Goal: Information Seeking & Learning: Compare options

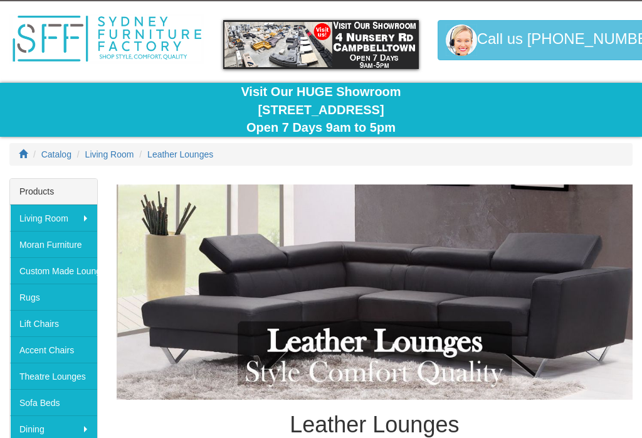
scroll to position [34, 0]
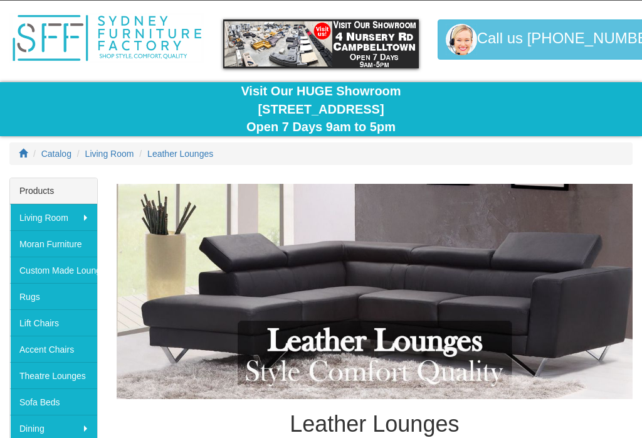
click at [177, 152] on span "Leather Lounges" at bounding box center [180, 154] width 66 height 10
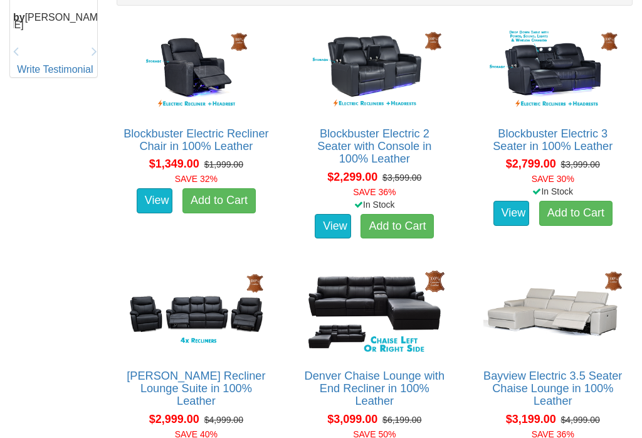
scroll to position [712, 0]
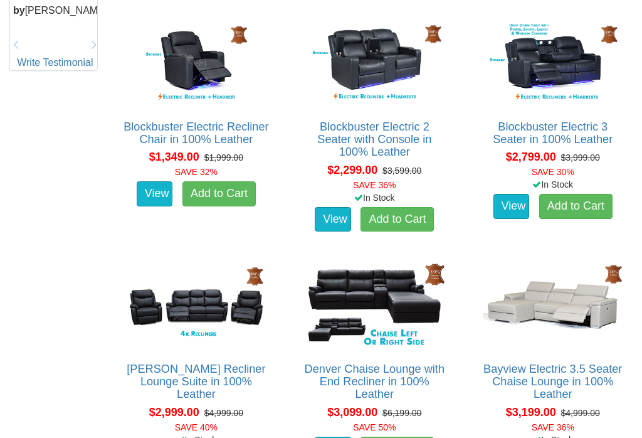
click at [565, 306] on img at bounding box center [552, 305] width 145 height 90
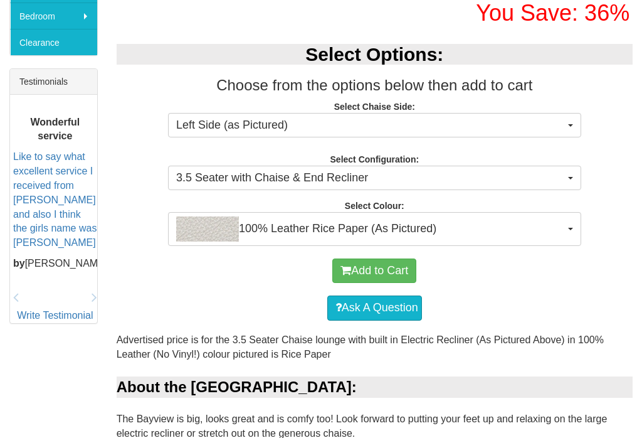
scroll to position [475, 0]
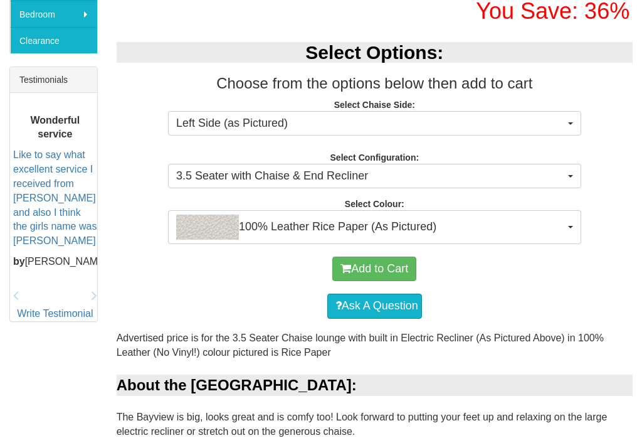
click at [568, 228] on button "100% Leather Rice Paper (As Pictured)" at bounding box center [374, 227] width 413 height 34
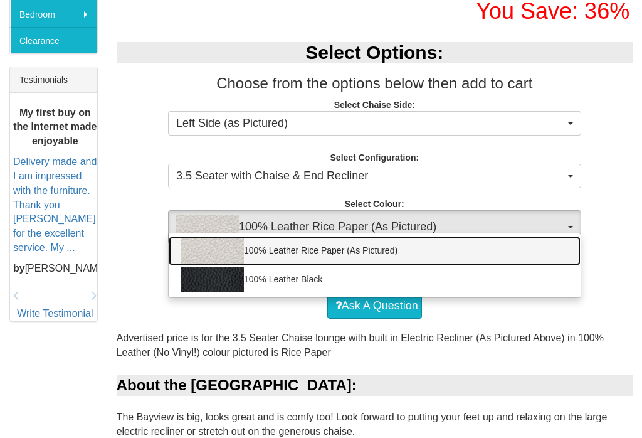
click at [570, 247] on link "100% Leather Rice Paper (As Pictured)" at bounding box center [375, 250] width 412 height 29
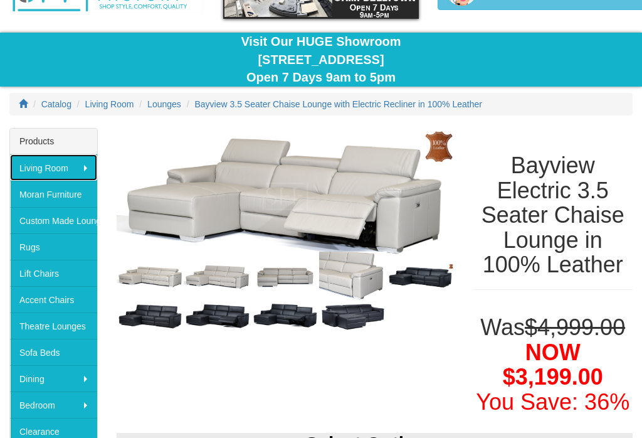
scroll to position [84, 0]
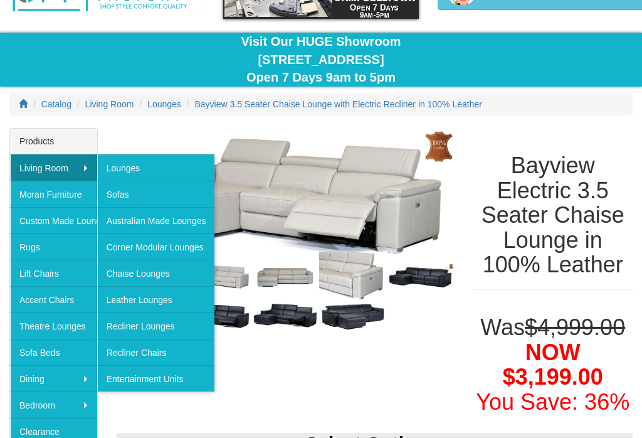
click at [185, 253] on link "Corner Modular Lounges" at bounding box center [156, 246] width 118 height 26
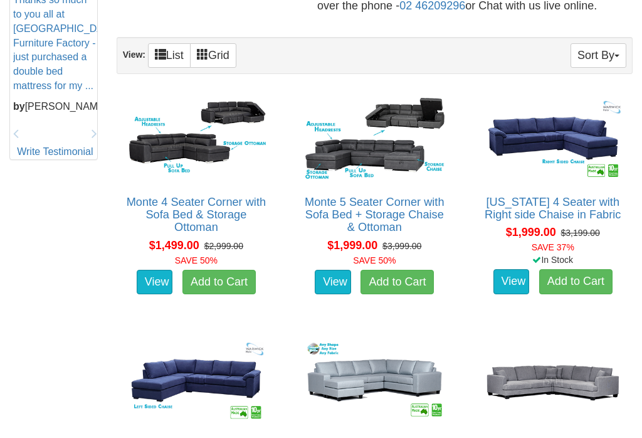
scroll to position [634, 0]
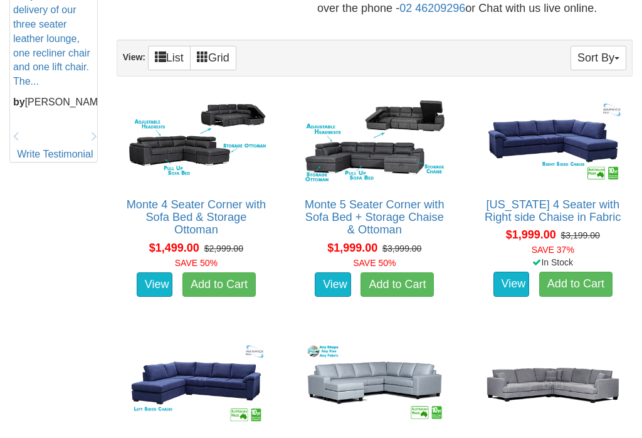
click at [578, 198] on link "Arizona 4 Seater with Right side Chaise in Fabric" at bounding box center [553, 210] width 136 height 25
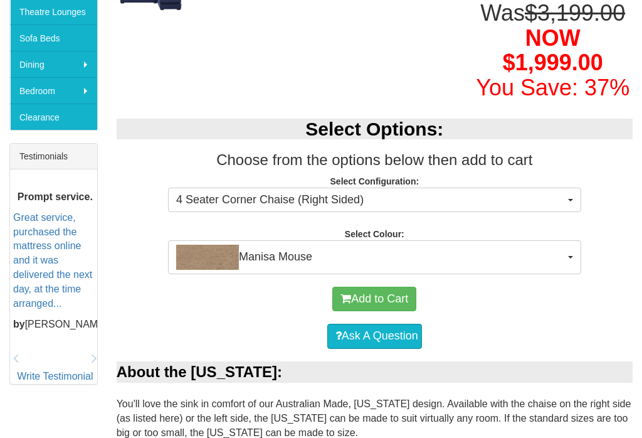
scroll to position [401, 0]
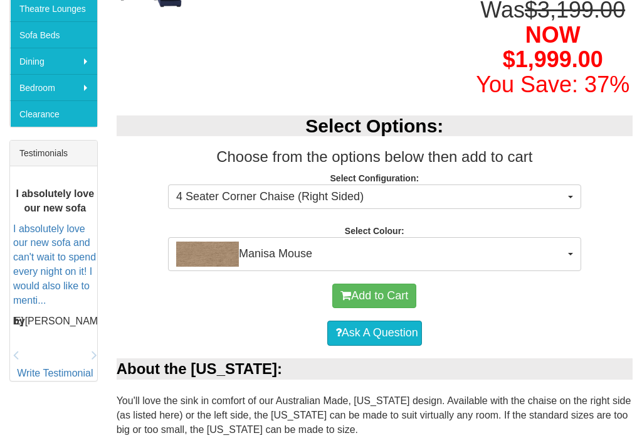
click at [570, 251] on button "Manisa Mouse" at bounding box center [374, 254] width 413 height 34
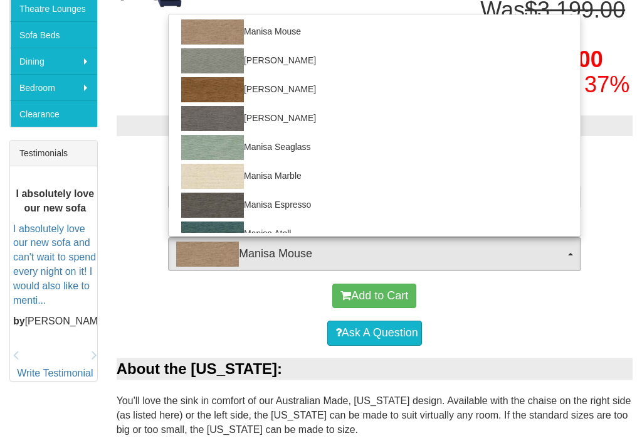
click at [619, 226] on div at bounding box center [321, 219] width 642 height 438
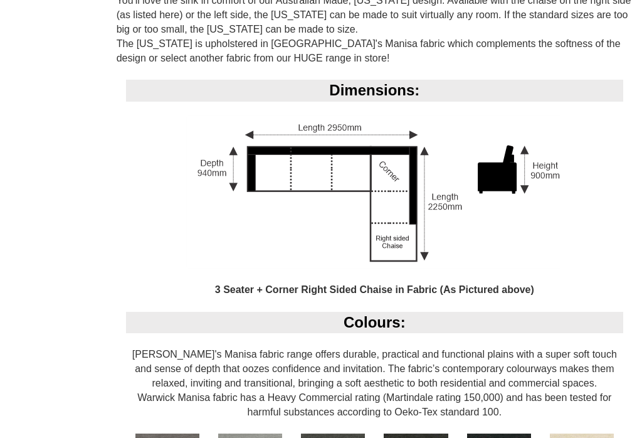
scroll to position [779, 0]
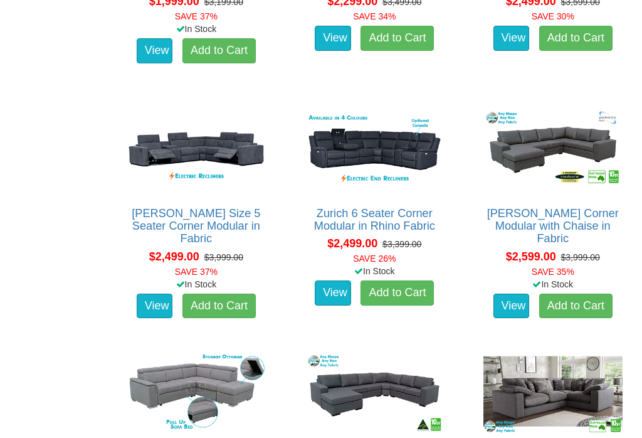
scroll to position [1109, 0]
click at [172, 211] on link "[PERSON_NAME] Size 5 Seater Corner Modular in Fabric" at bounding box center [196, 226] width 129 height 38
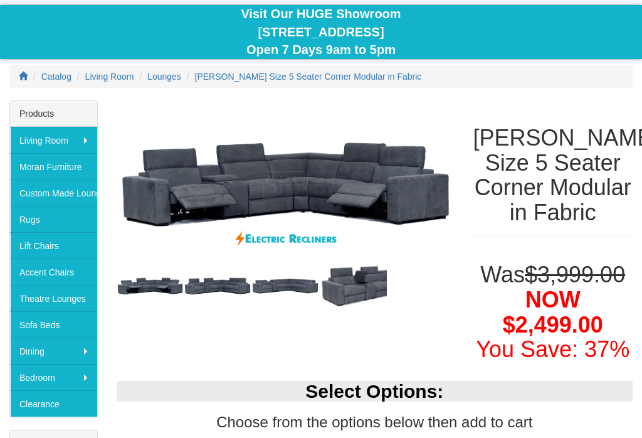
scroll to position [70, 0]
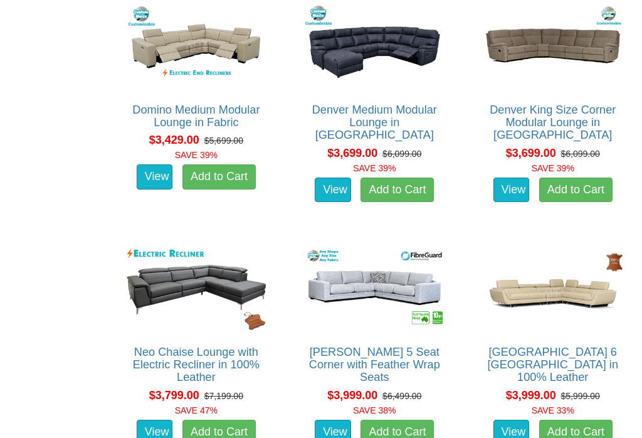
scroll to position [2184, 0]
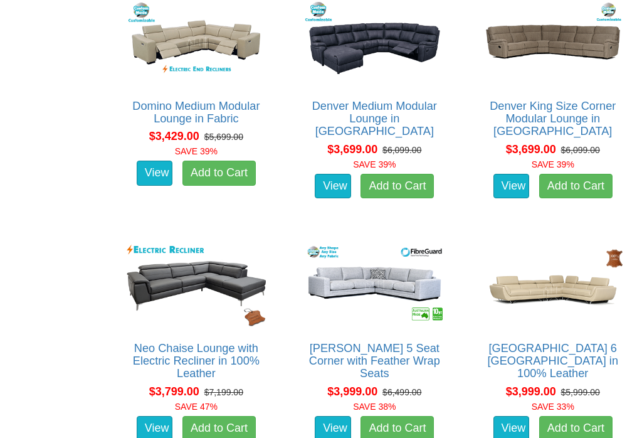
click at [562, 271] on img at bounding box center [552, 284] width 145 height 90
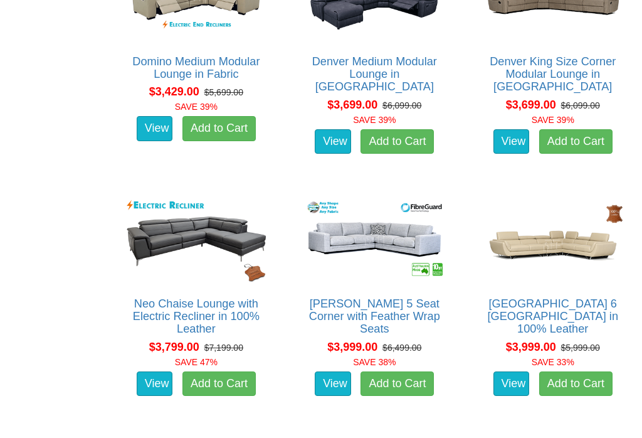
scroll to position [2229, 0]
click at [561, 297] on link "Palm Beach 6 Seat Corner Lounge in 100% Leather" at bounding box center [552, 316] width 131 height 38
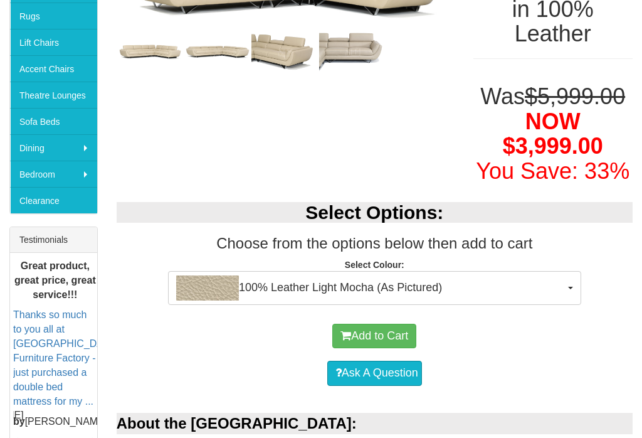
scroll to position [304, 0]
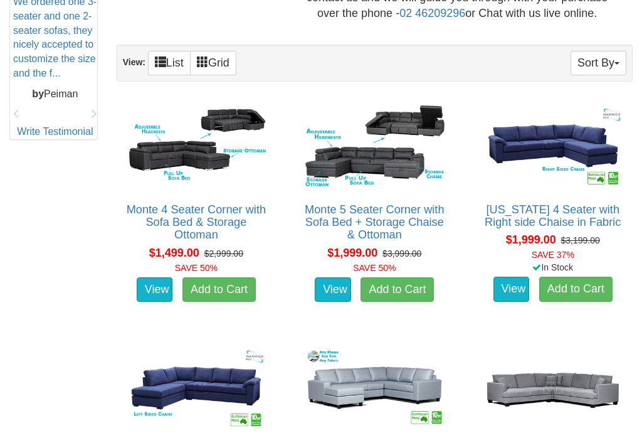
scroll to position [628, 0]
click at [175, 204] on link "Monte 4 Seater Corner with Sofa Bed & Storage Ottoman" at bounding box center [196, 223] width 139 height 38
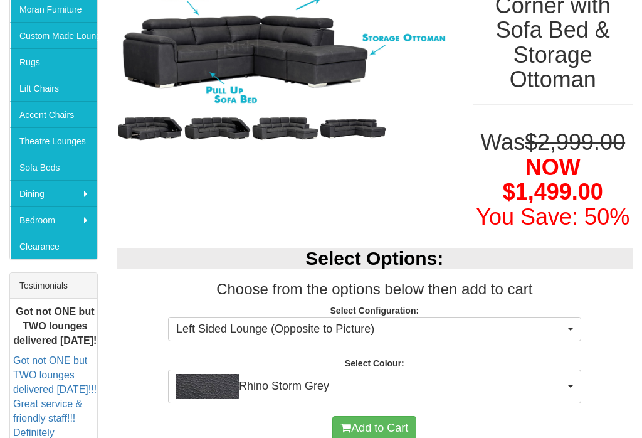
scroll to position [252, 0]
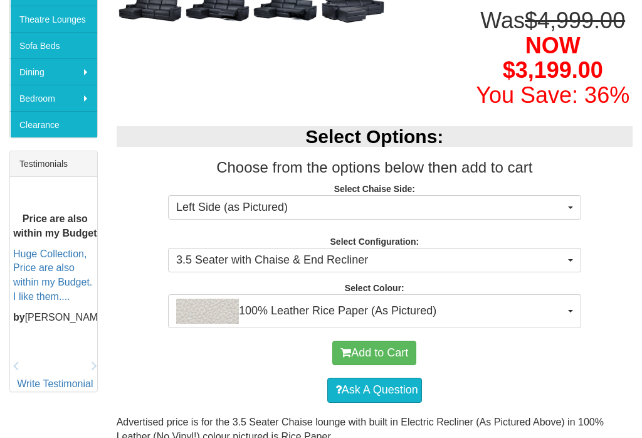
scroll to position [385, 0]
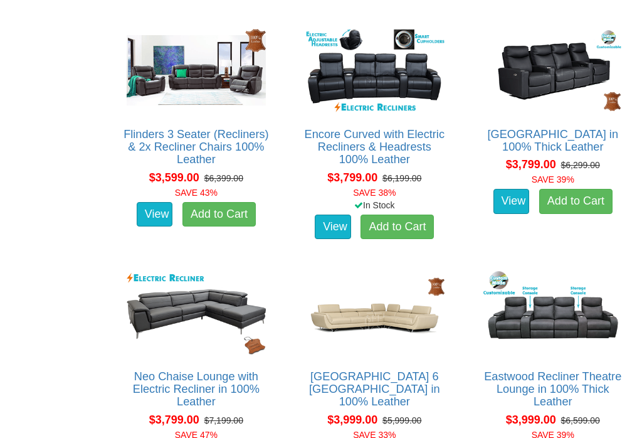
scroll to position [1188, 0]
click at [186, 293] on img at bounding box center [195, 313] width 145 height 90
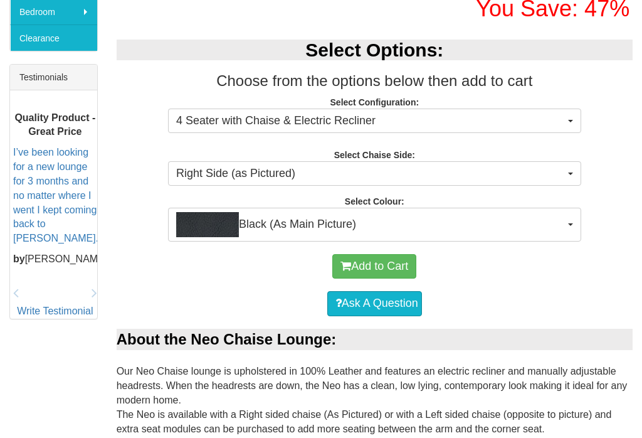
scroll to position [477, 0]
click at [578, 216] on button "Black (As Main Picture)" at bounding box center [374, 224] width 413 height 34
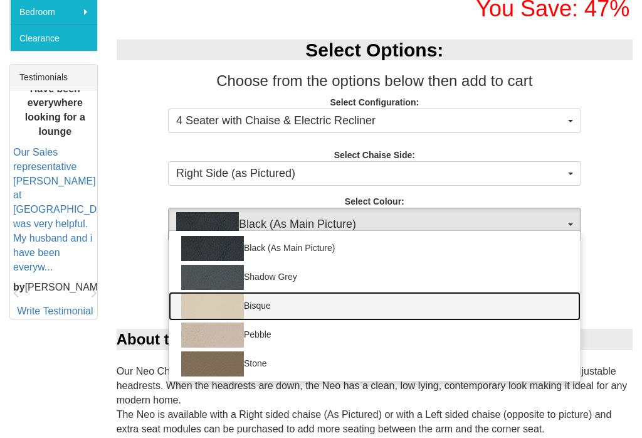
click at [226, 300] on img at bounding box center [212, 305] width 63 height 25
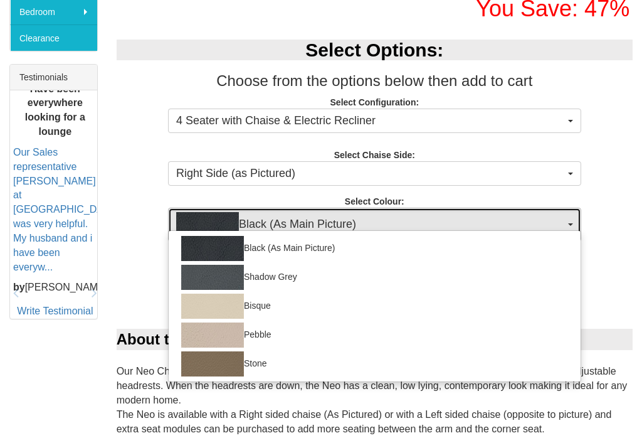
select select "1389"
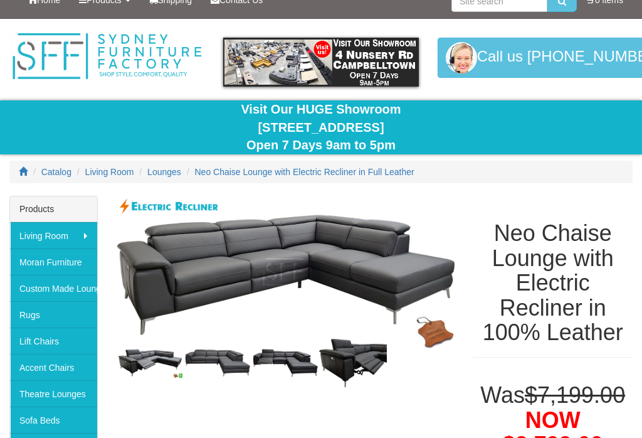
scroll to position [0, 0]
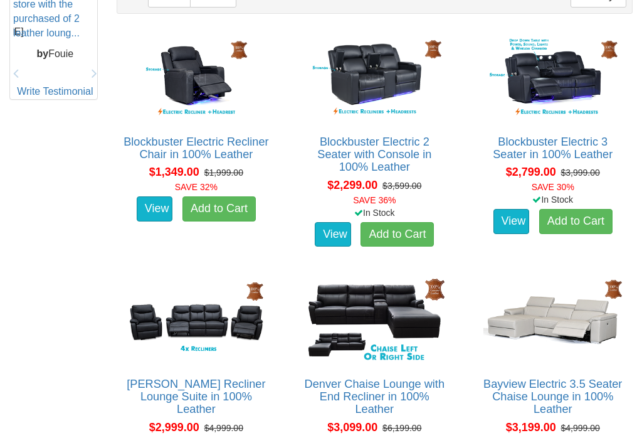
scroll to position [693, 0]
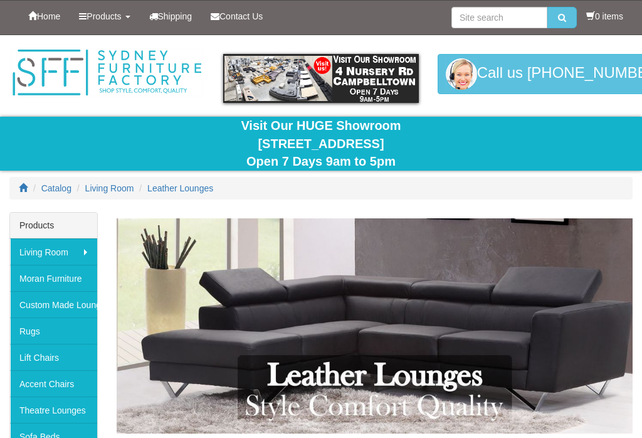
scroll to position [54, 0]
